Goal: Information Seeking & Learning: Stay updated

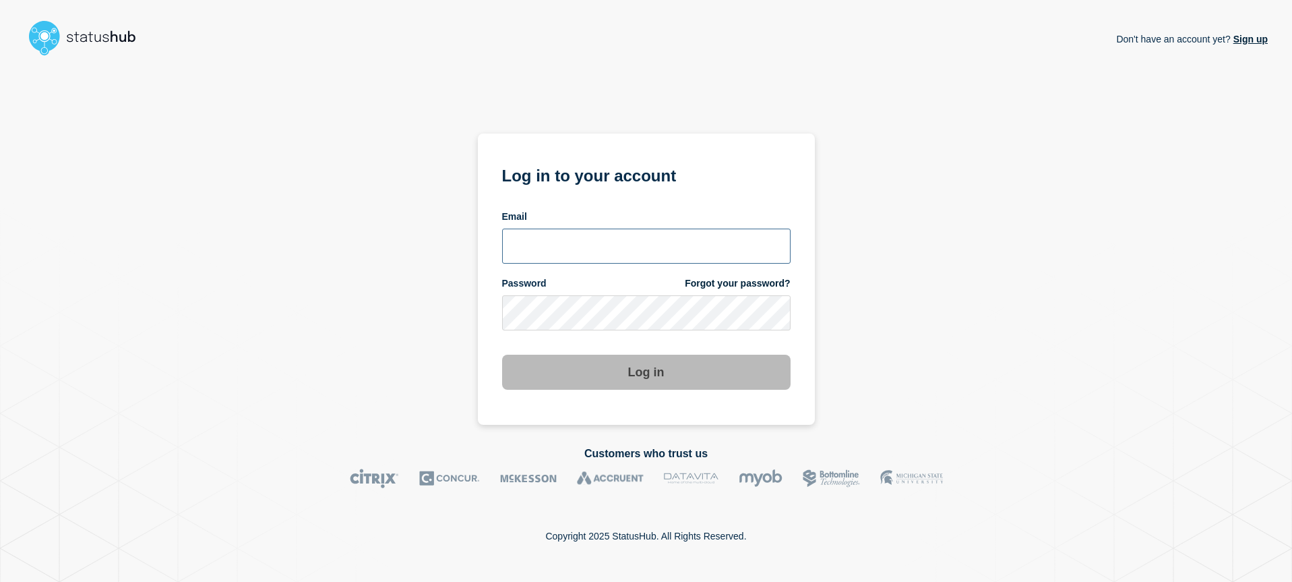
click at [596, 243] on input "email input" at bounding box center [646, 246] width 289 height 35
type input "@"
click at [632, 230] on input "@" at bounding box center [646, 246] width 289 height 35
drag, startPoint x: 1012, startPoint y: 347, endPoint x: 909, endPoint y: 322, distance: 105.5
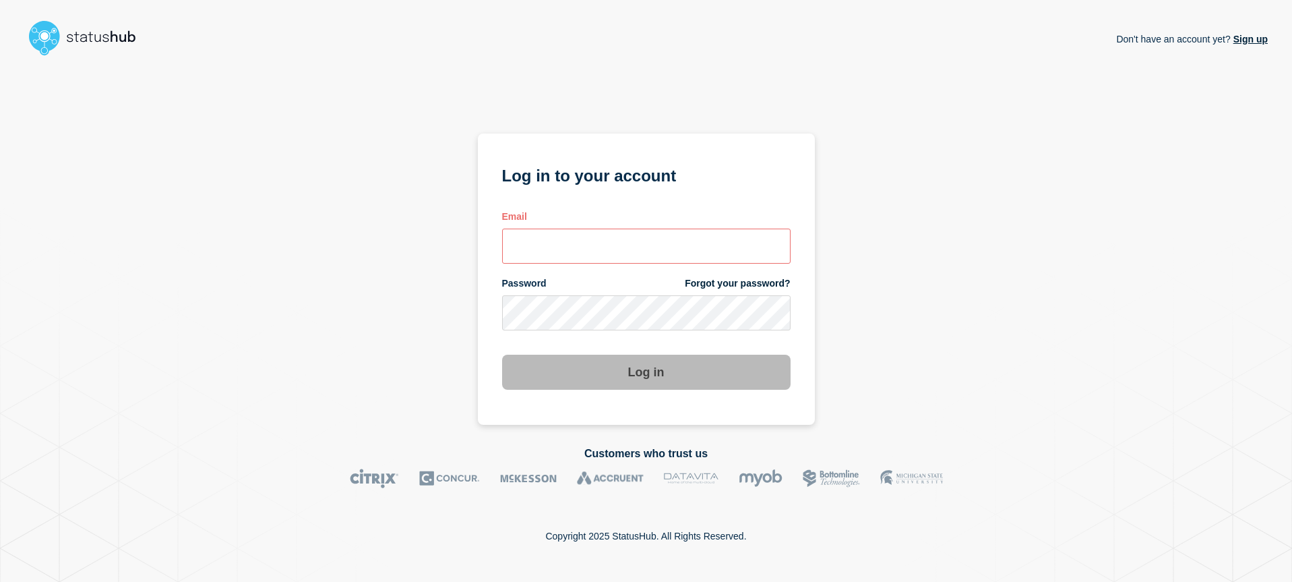
click at [1012, 347] on div "Don't have an account yet? Sign up Log in to your account Email Password Forgot…" at bounding box center [646, 242] width 1244 height 363
click at [628, 249] on input "email input" at bounding box center [646, 246] width 289 height 35
type input "[EMAIL_ADDRESS][DOMAIN_NAME]"
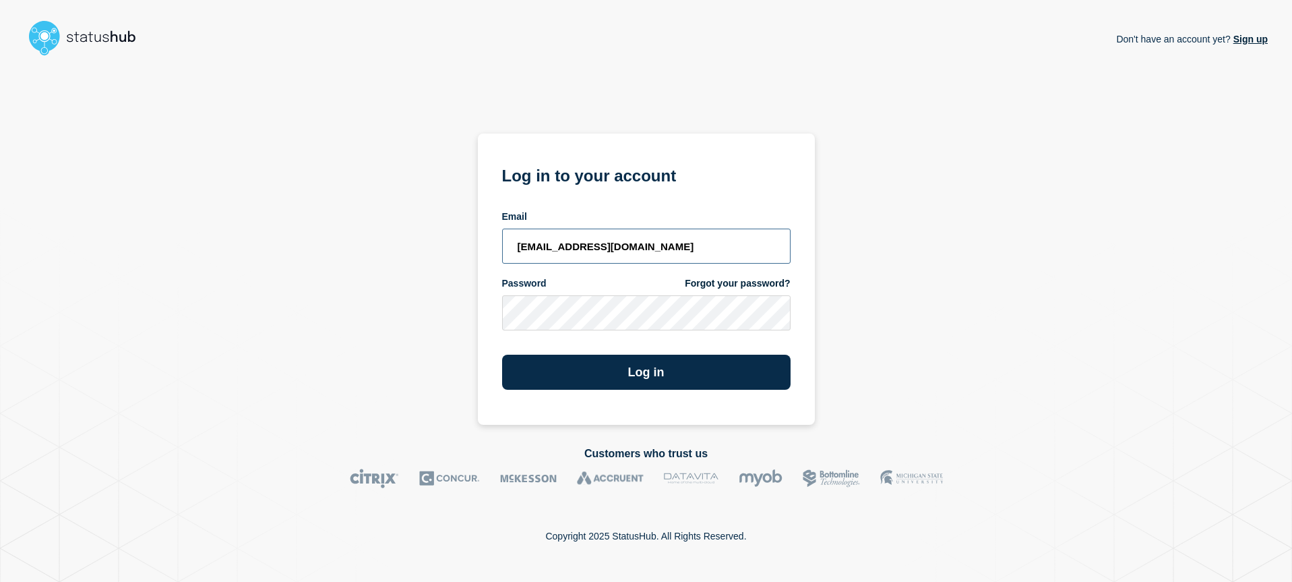
click at [502, 355] on button "Log in" at bounding box center [646, 372] width 289 height 35
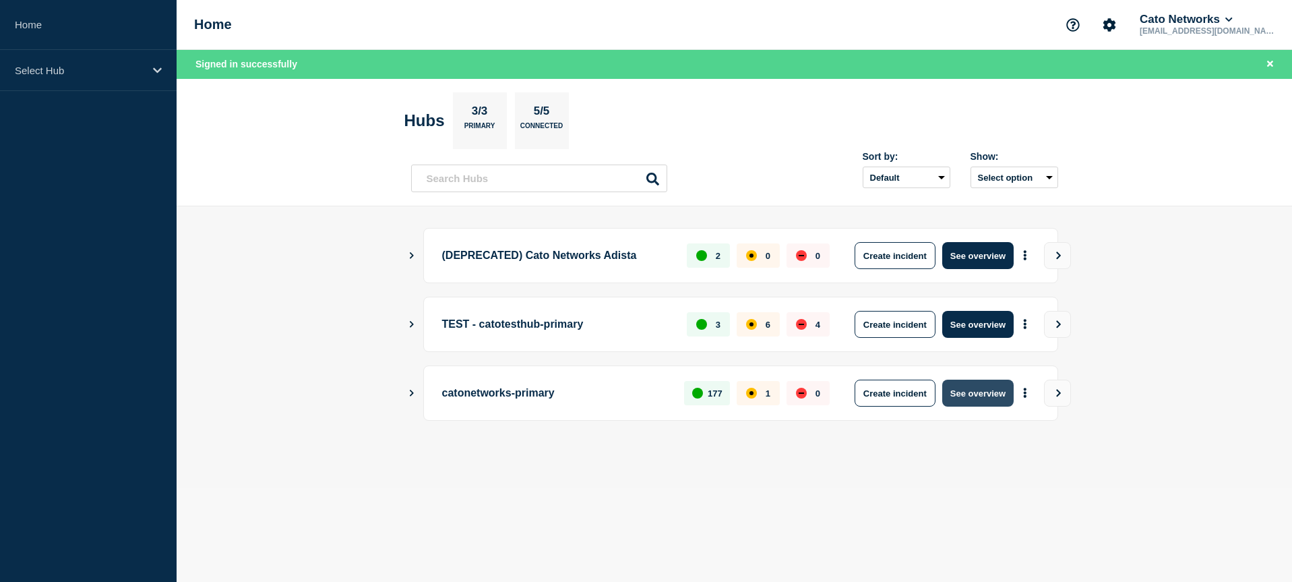
click at [965, 395] on button "See overview" at bounding box center [977, 393] width 71 height 27
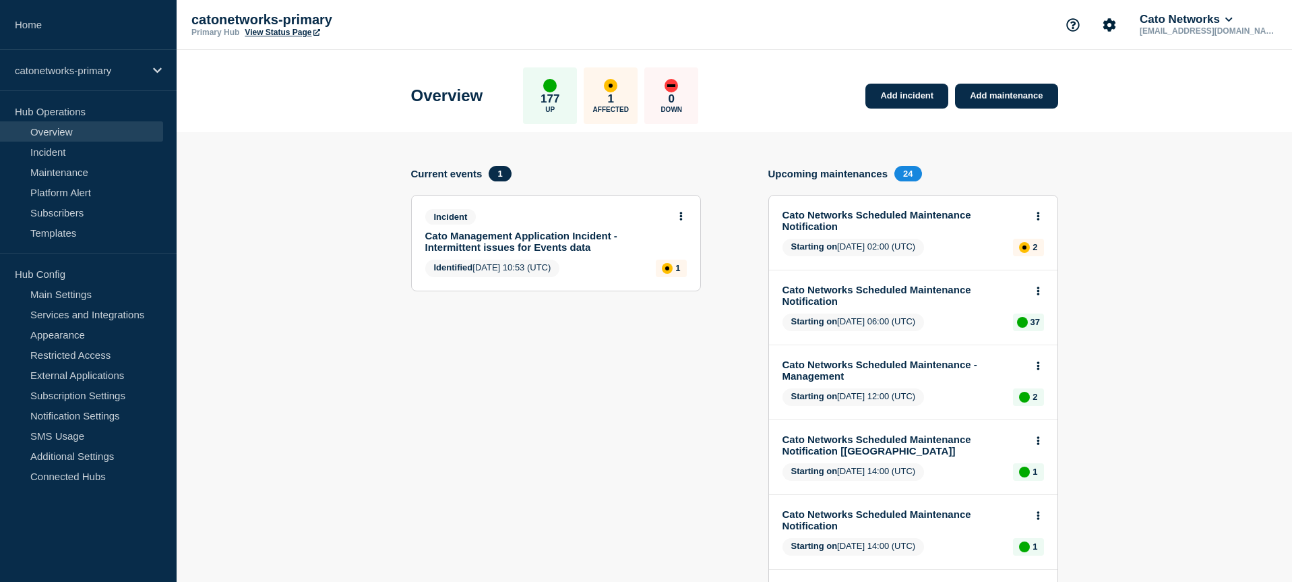
click at [518, 242] on link "Cato Management Application Incident - Intermittent issues for Events data" at bounding box center [546, 241] width 243 height 23
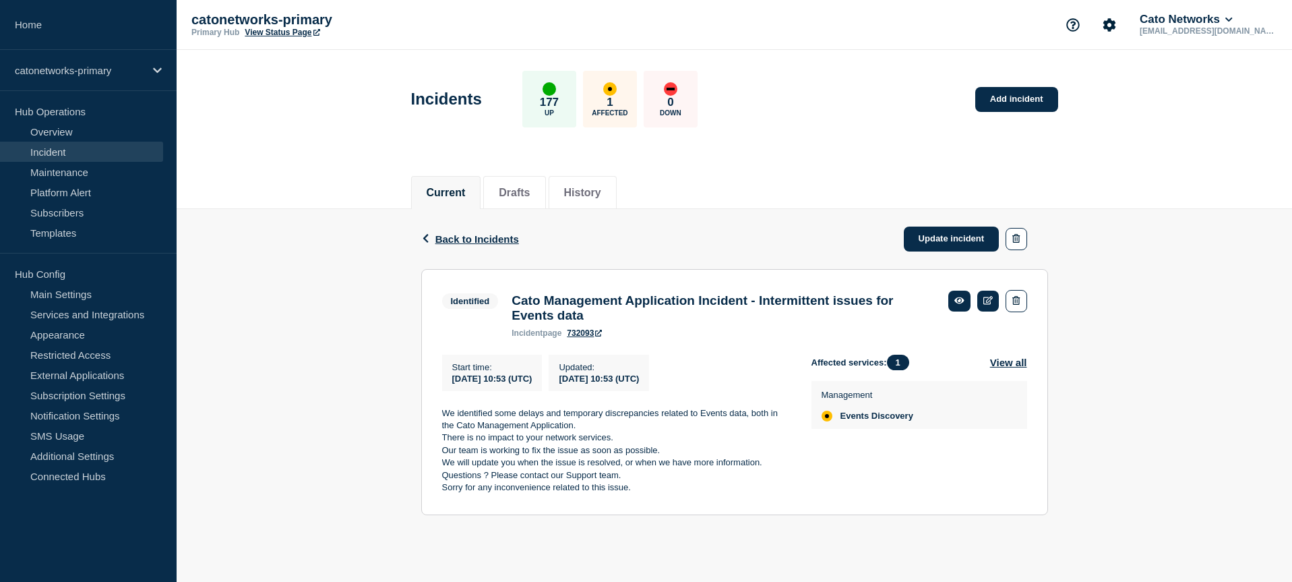
click at [1207, 284] on div "Back Back to Incidents Update incident Identified Cato Management Application I…" at bounding box center [735, 372] width 1116 height 326
click at [1015, 241] on icon "button" at bounding box center [1016, 238] width 7 height 9
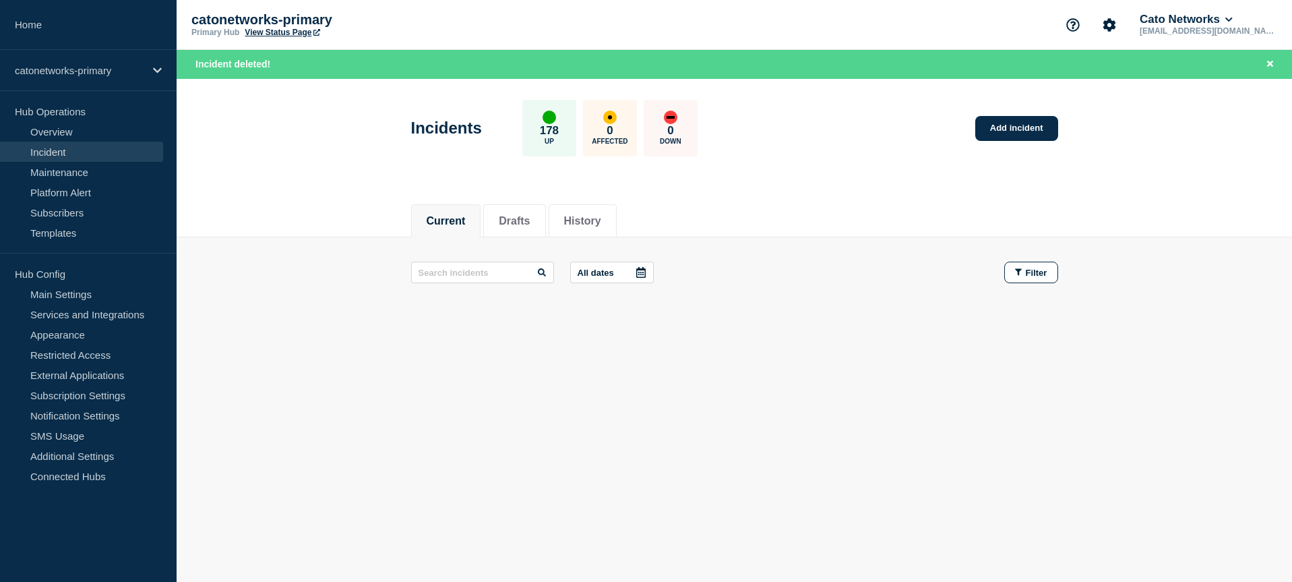
click at [54, 149] on link "Incident" at bounding box center [81, 152] width 163 height 20
click at [67, 129] on link "Overview" at bounding box center [81, 131] width 163 height 20
